Goal: Use online tool/utility: Utilize a website feature to perform a specific function

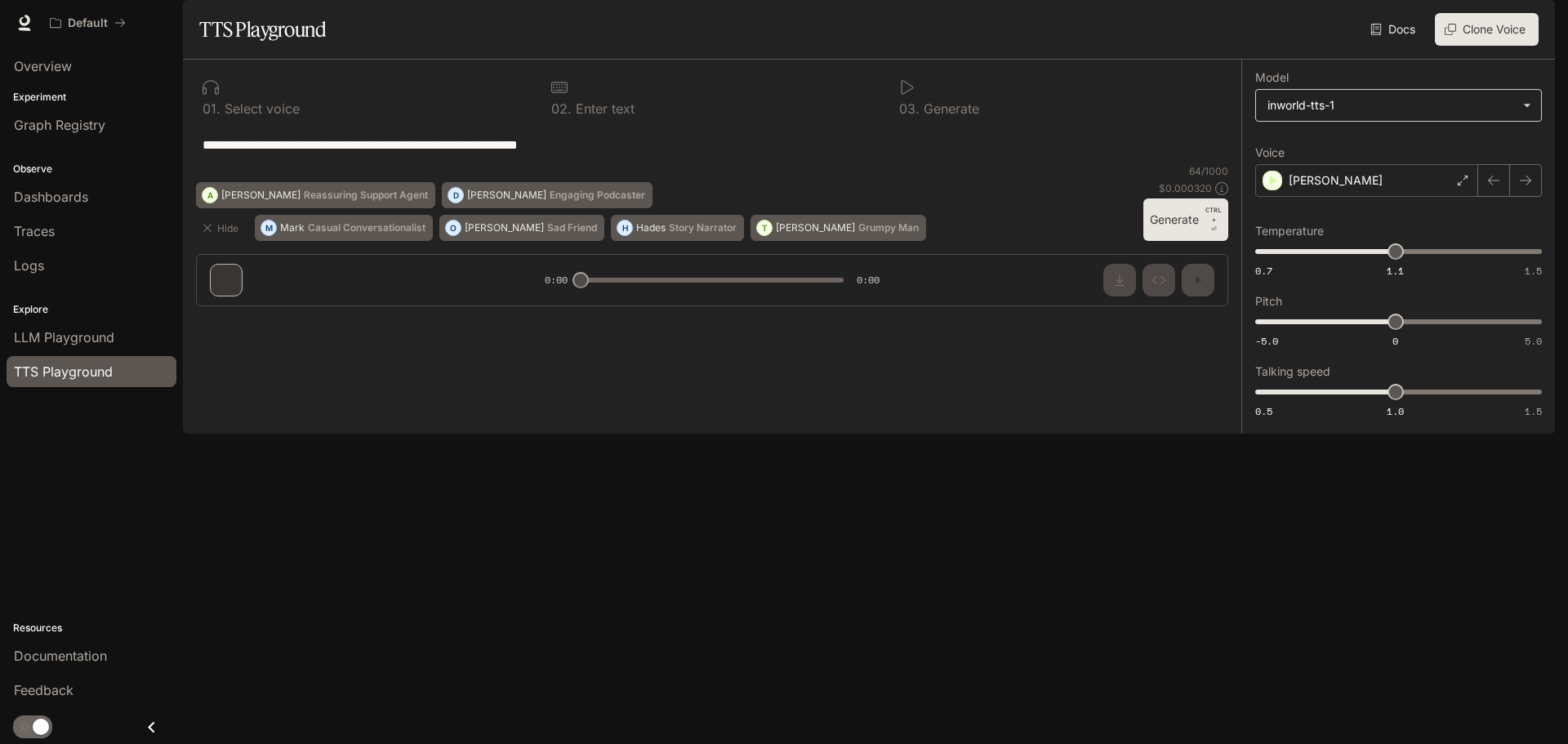
click at [1391, 148] on body "**********" at bounding box center [784, 372] width 1568 height 744
click at [1391, 148] on div at bounding box center [784, 372] width 1568 height 744
click at [1356, 196] on div "[PERSON_NAME]" at bounding box center [1366, 180] width 223 height 32
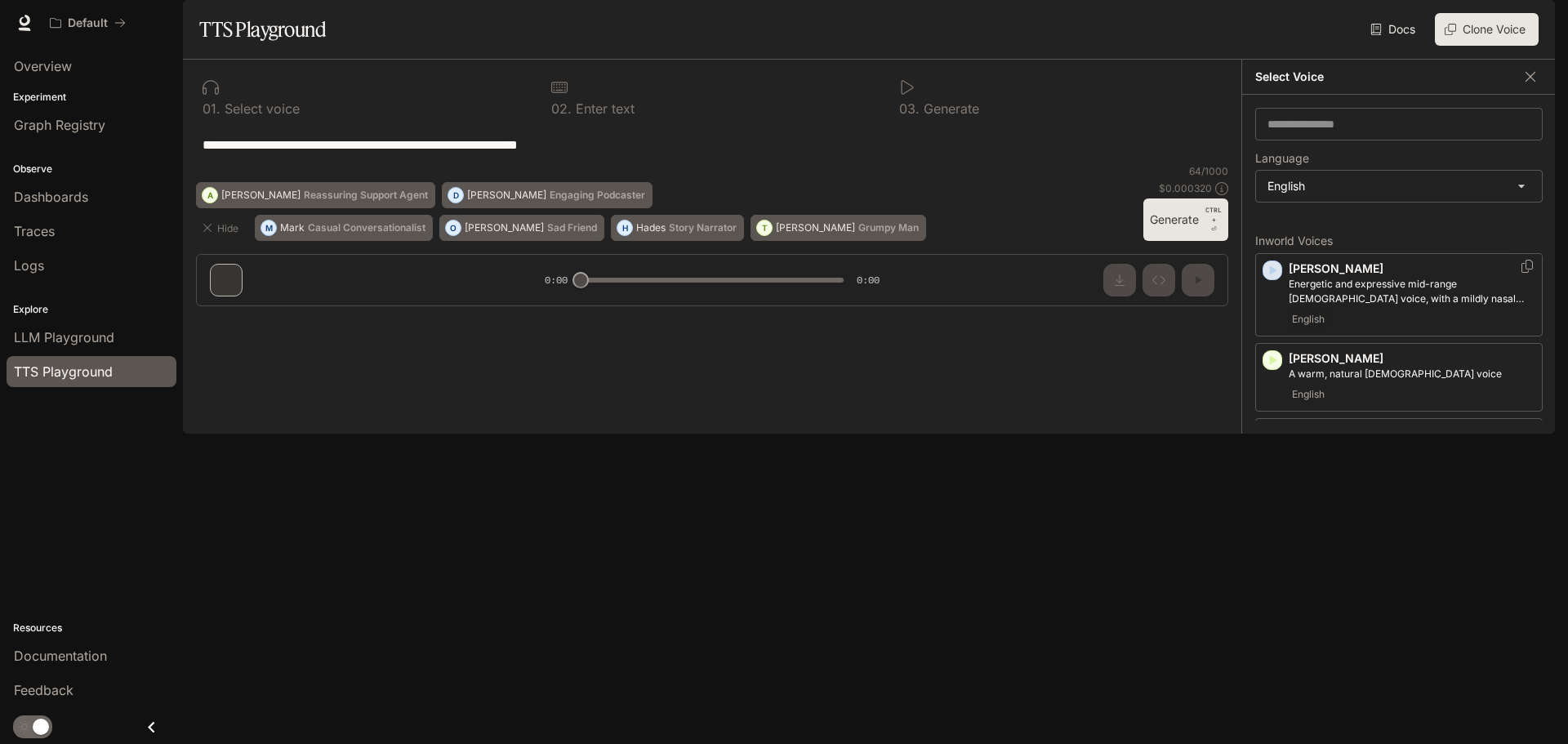
click at [1272, 275] on icon "button" at bounding box center [1272, 270] width 7 height 10
click at [1274, 368] on icon "button" at bounding box center [1271, 359] width 17 height 17
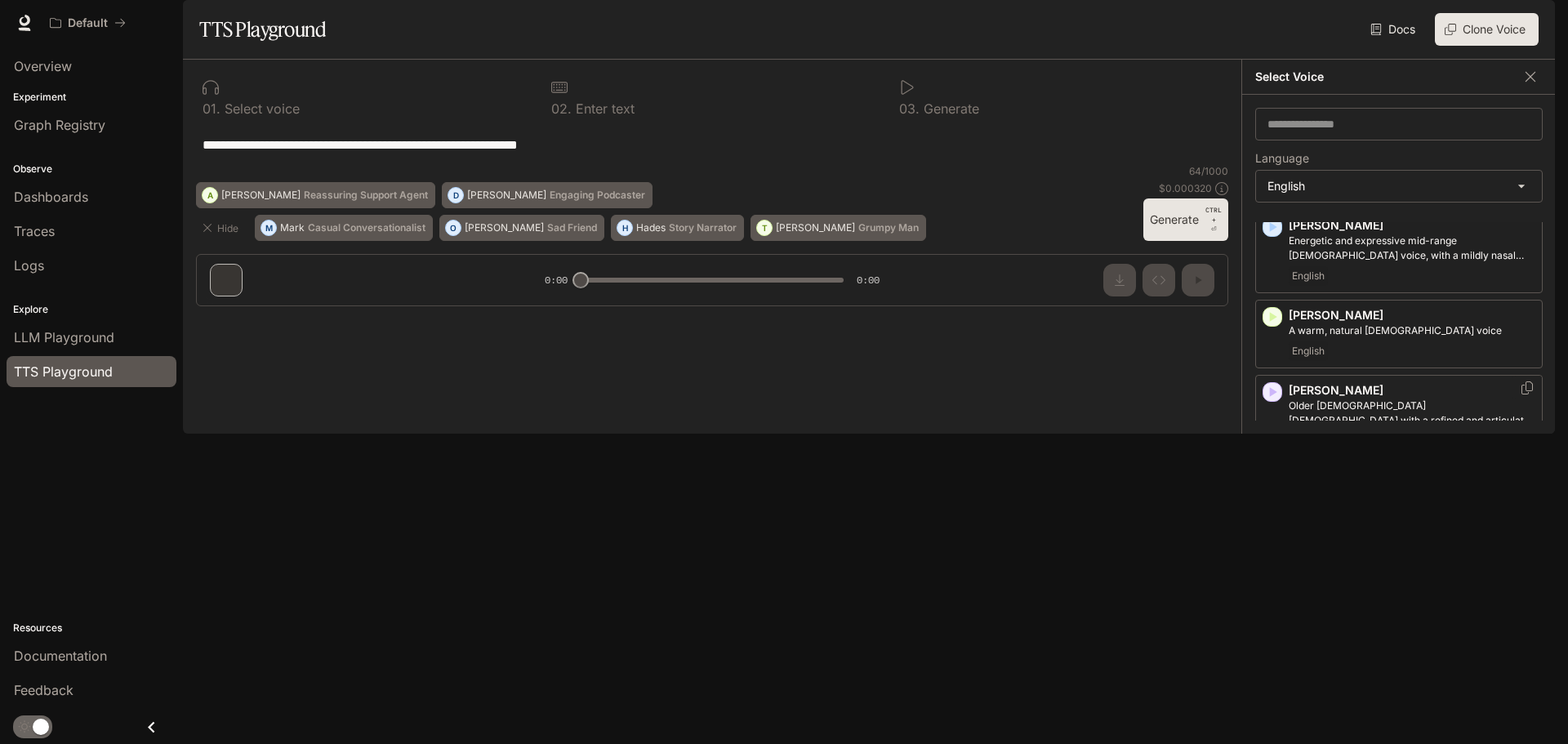
scroll to position [81, 0]
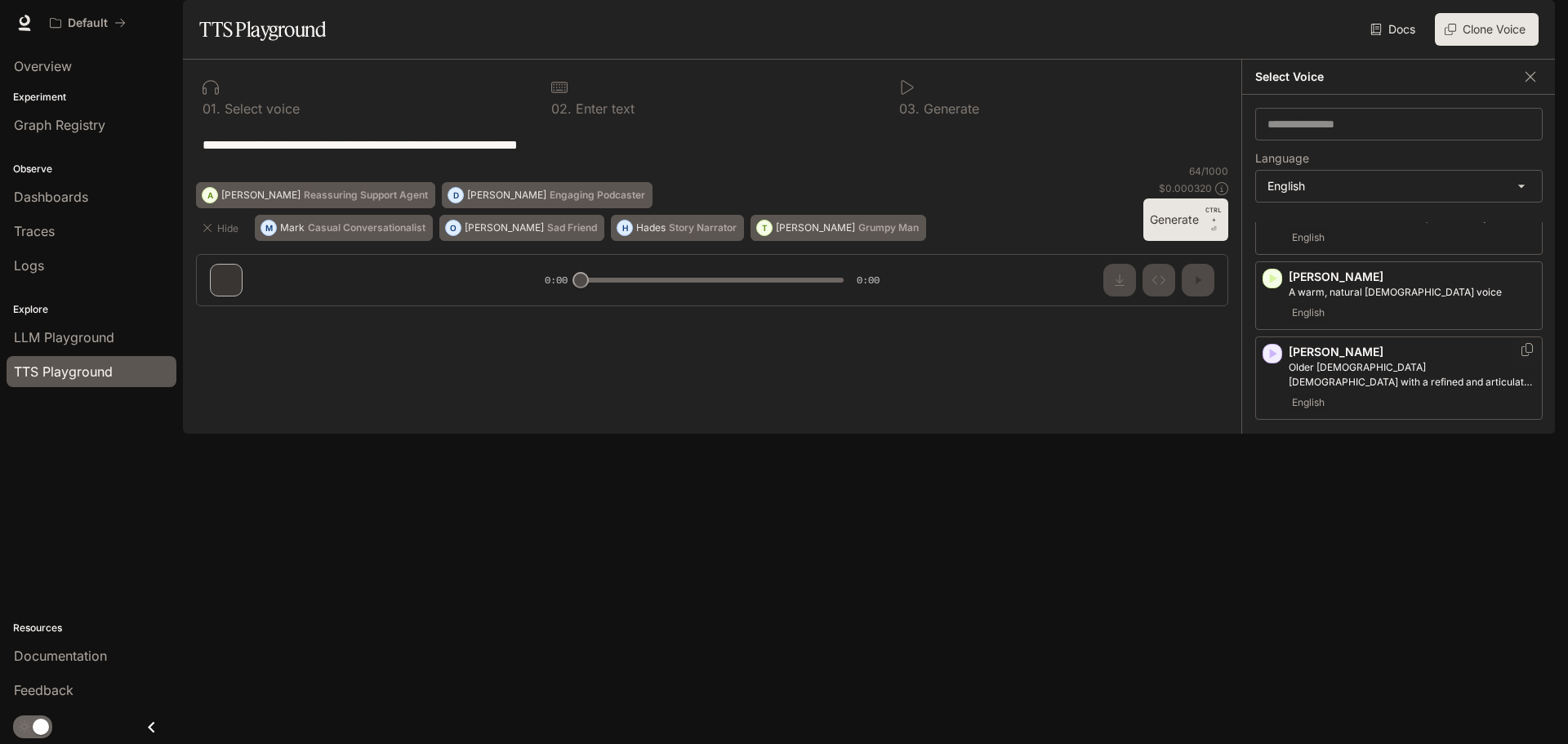
click at [1271, 358] on icon "button" at bounding box center [1272, 353] width 7 height 10
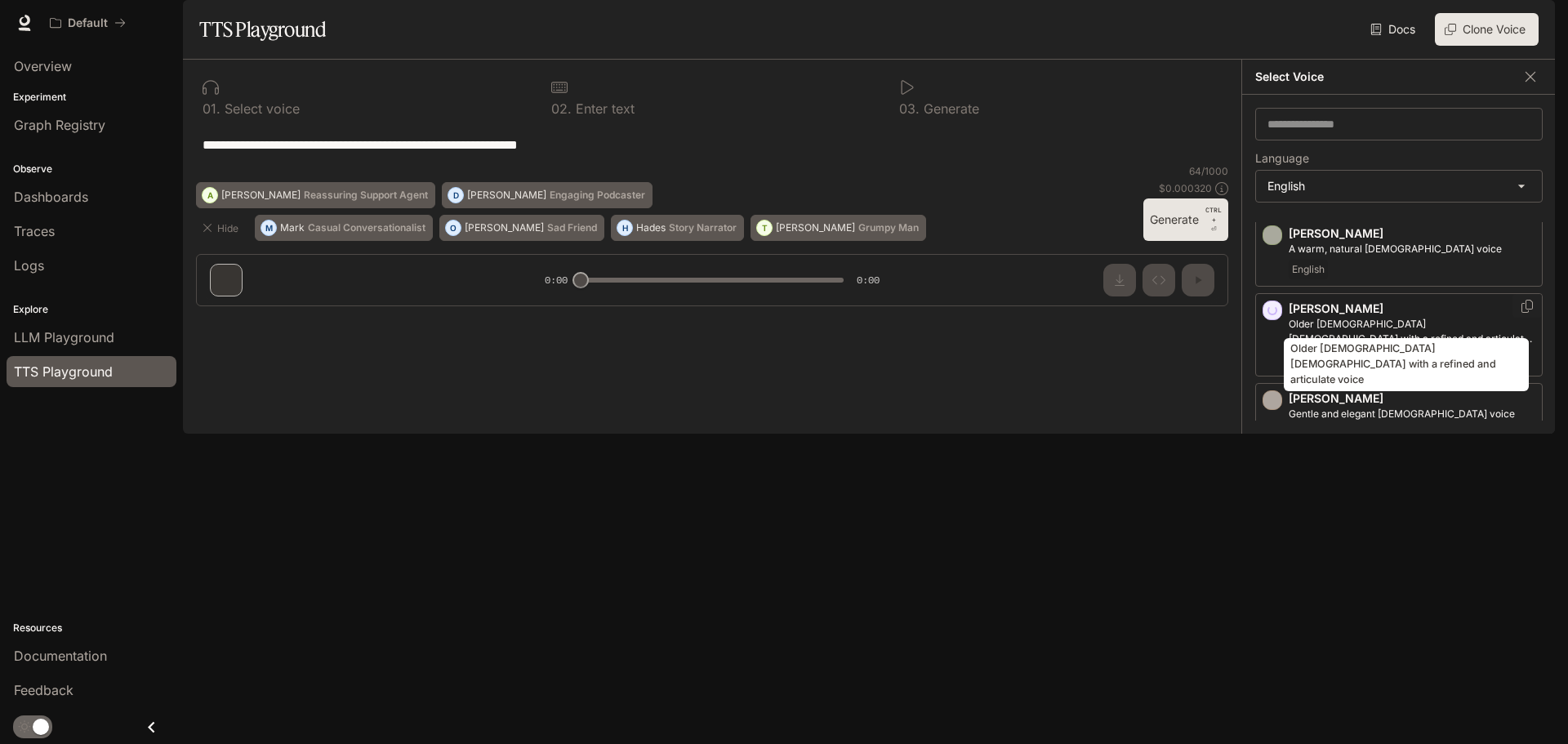
scroll to position [244, 0]
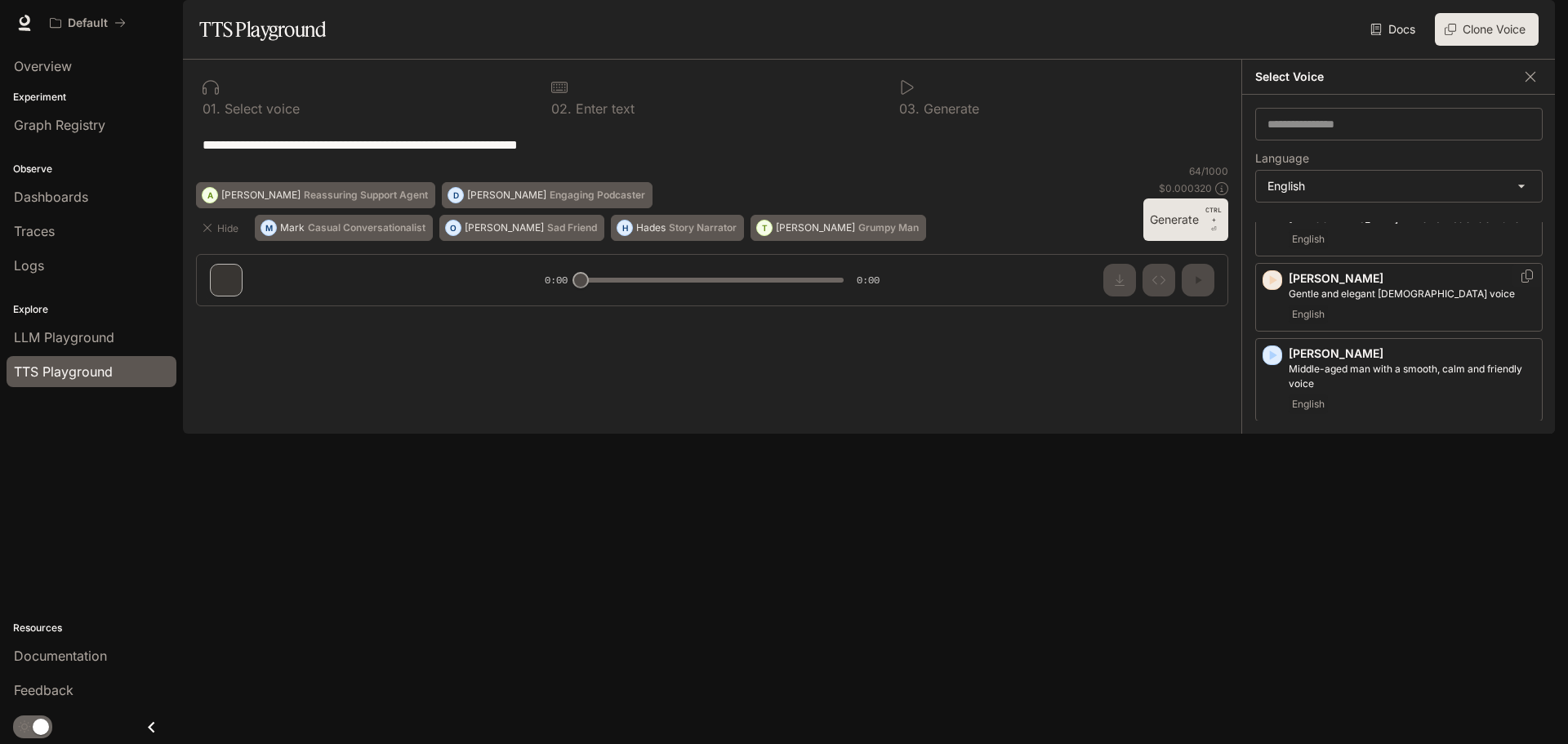
click at [1276, 289] on icon "button" at bounding box center [1271, 280] width 17 height 17
click at [1273, 360] on icon "button" at bounding box center [1272, 355] width 7 height 10
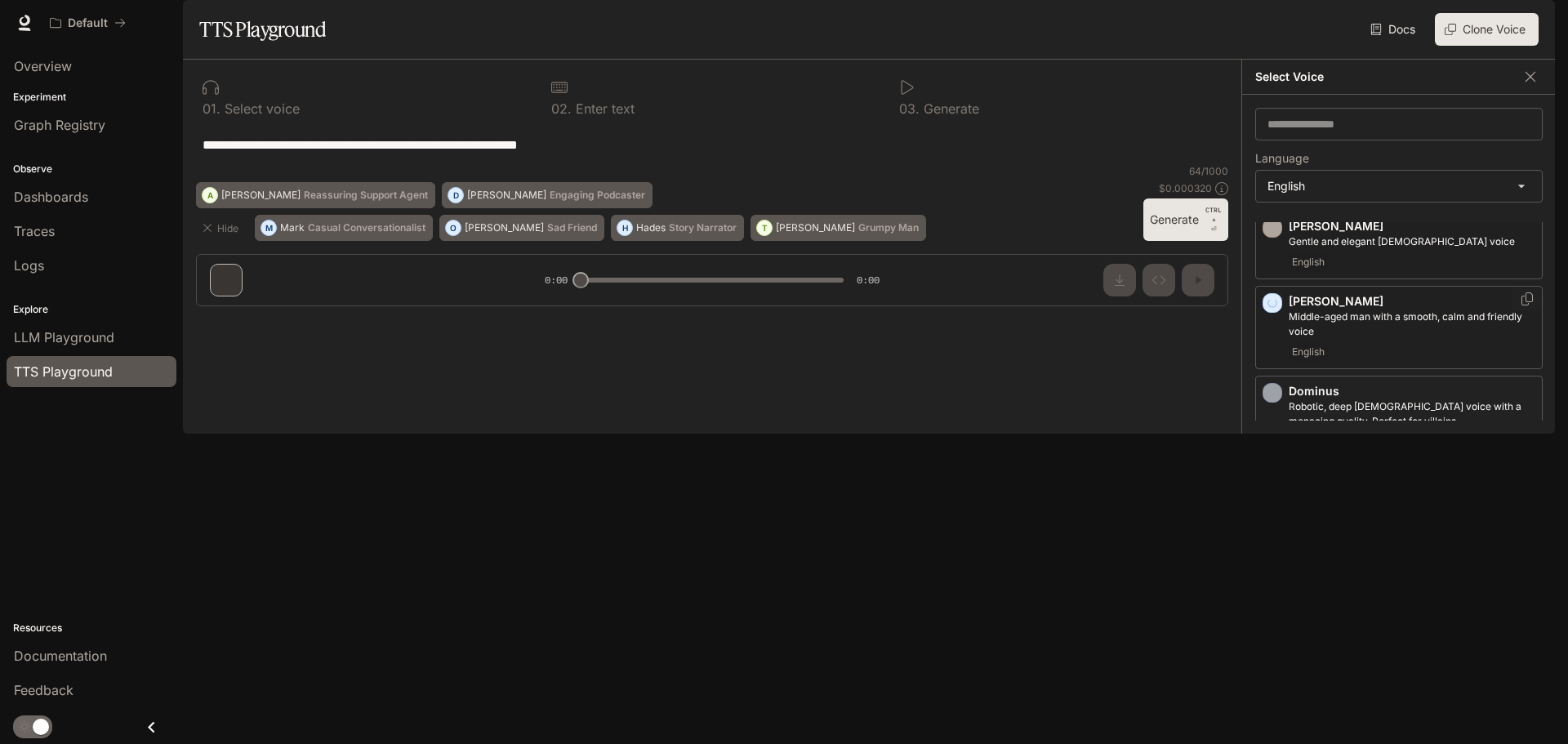
scroll to position [327, 0]
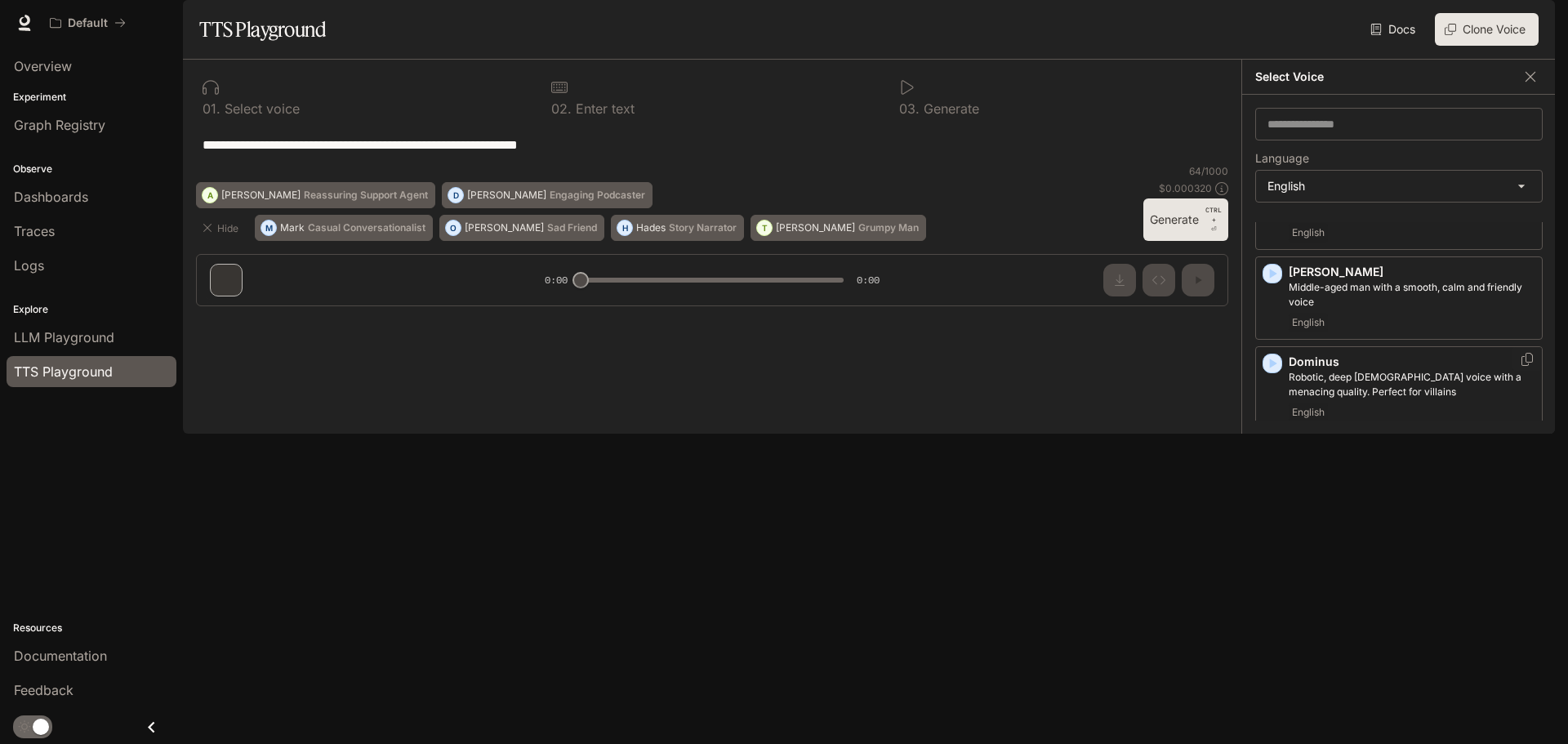
click at [1275, 371] on icon "button" at bounding box center [1271, 363] width 17 height 17
click at [1273, 371] on icon "button" at bounding box center [1271, 363] width 17 height 17
click at [1274, 500] on div "[PERSON_NAME] [DEMOGRAPHIC_DATA] with a fast-talking, emphatic and streetwise t…" at bounding box center [1398, 477] width 288 height 83
